Goal: Check status: Check status

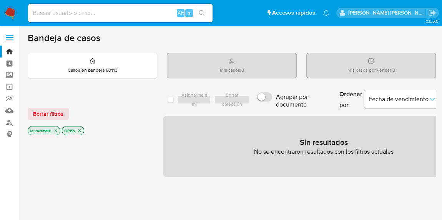
click at [54, 129] on icon "close-filter" at bounding box center [55, 131] width 5 height 5
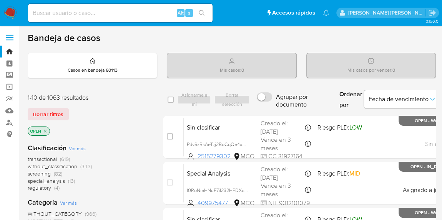
drag, startPoint x: 46, startPoint y: 130, endPoint x: 48, endPoint y: 124, distance: 6.3
click at [46, 130] on icon "close-filter" at bounding box center [45, 131] width 5 height 5
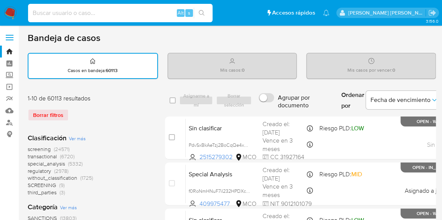
click at [74, 15] on input at bounding box center [120, 13] width 184 height 10
paste input "2366702222"
type input "2366702222"
click at [204, 14] on icon "search-icon" at bounding box center [202, 13] width 6 height 6
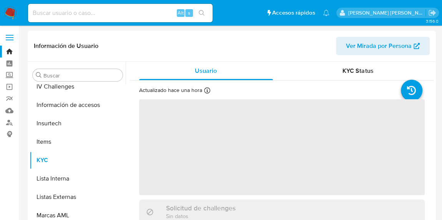
scroll to position [324, 0]
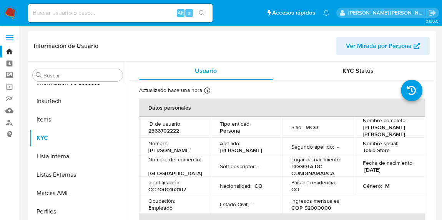
select select "10"
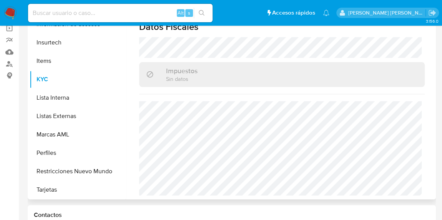
scroll to position [70, 0]
